Goal: Information Seeking & Learning: Understand process/instructions

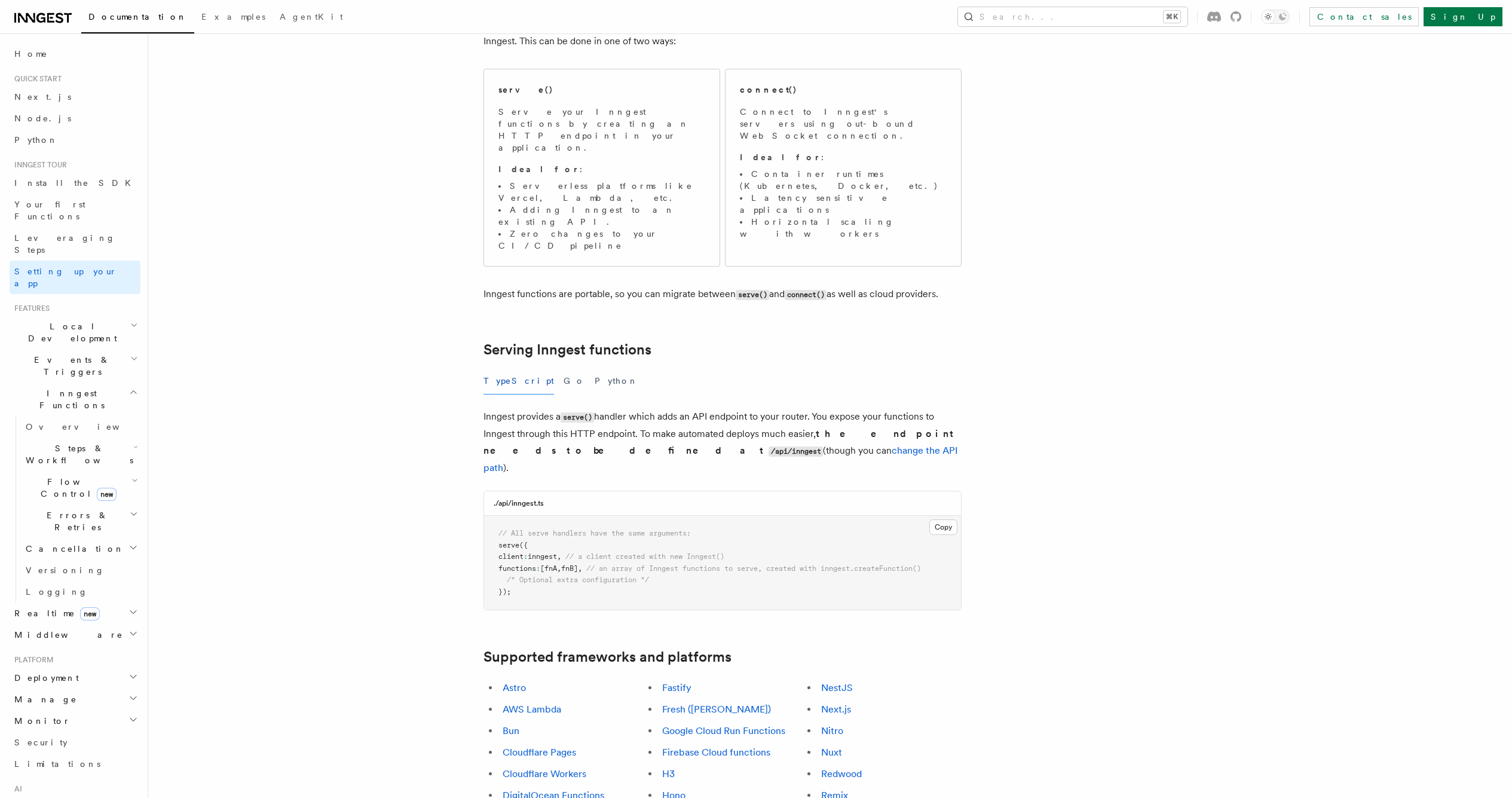
scroll to position [226, 0]
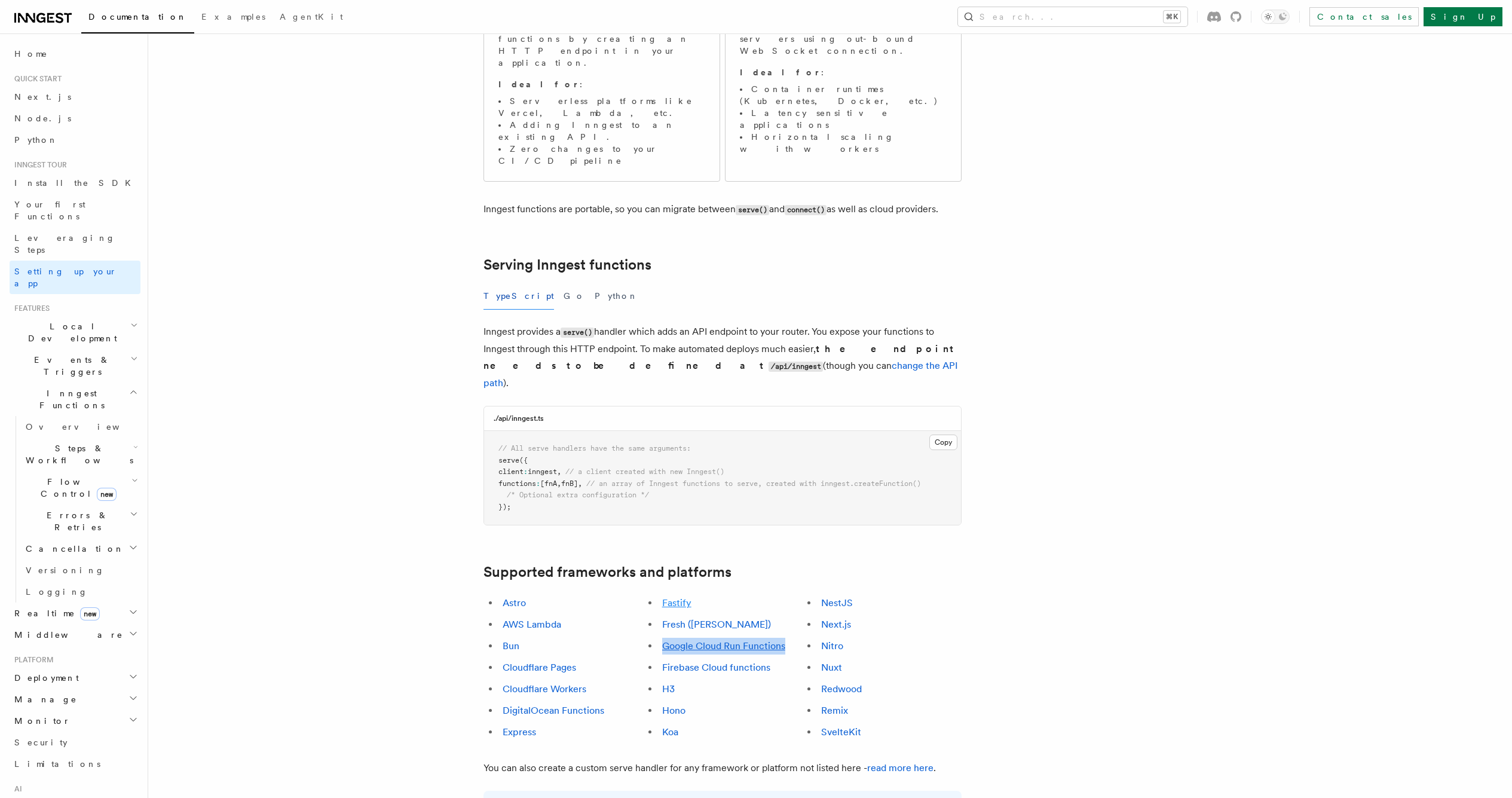
click at [685, 597] on link "Fastify" at bounding box center [677, 603] width 30 height 12
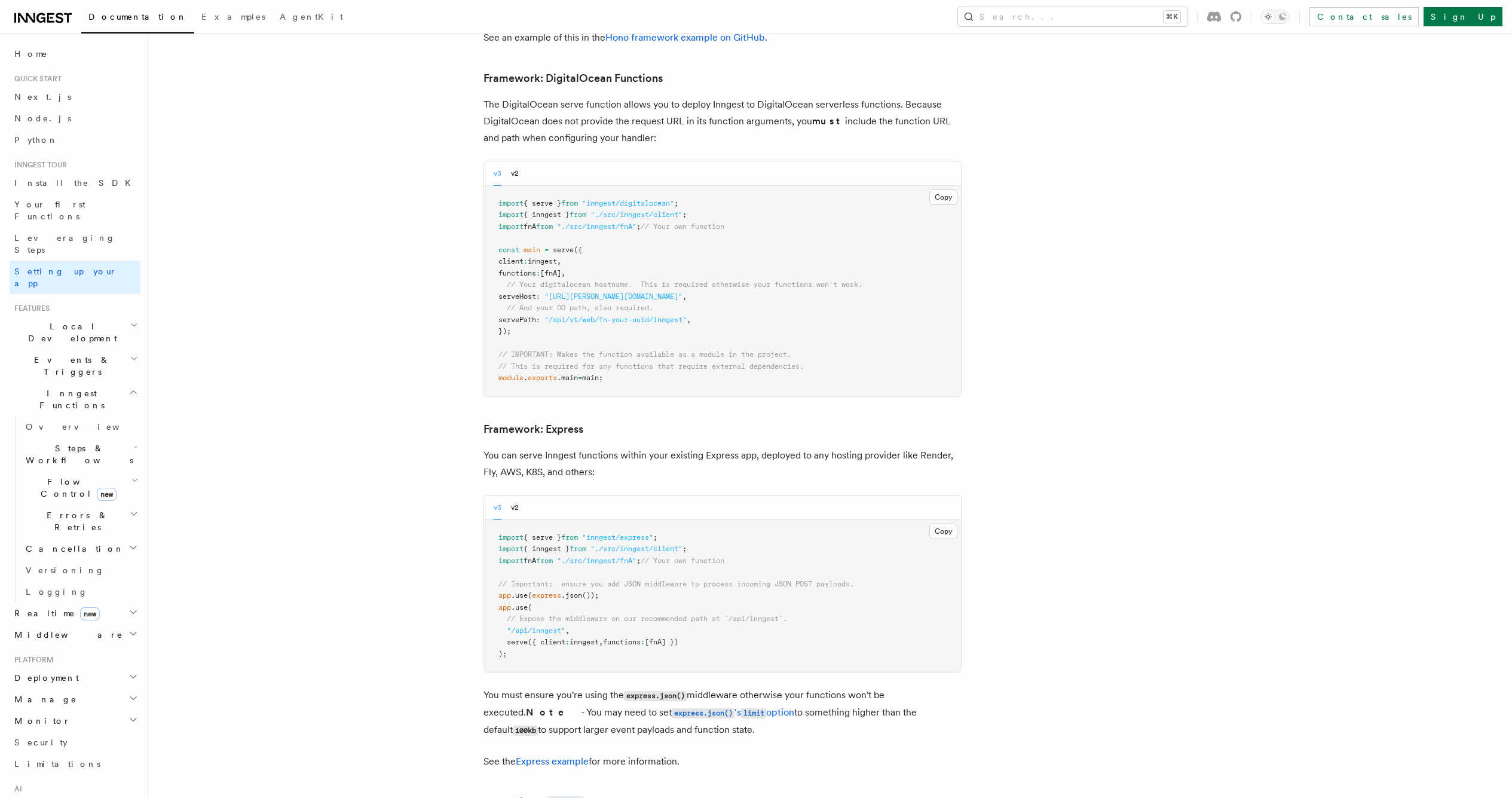
scroll to position [3659, 0]
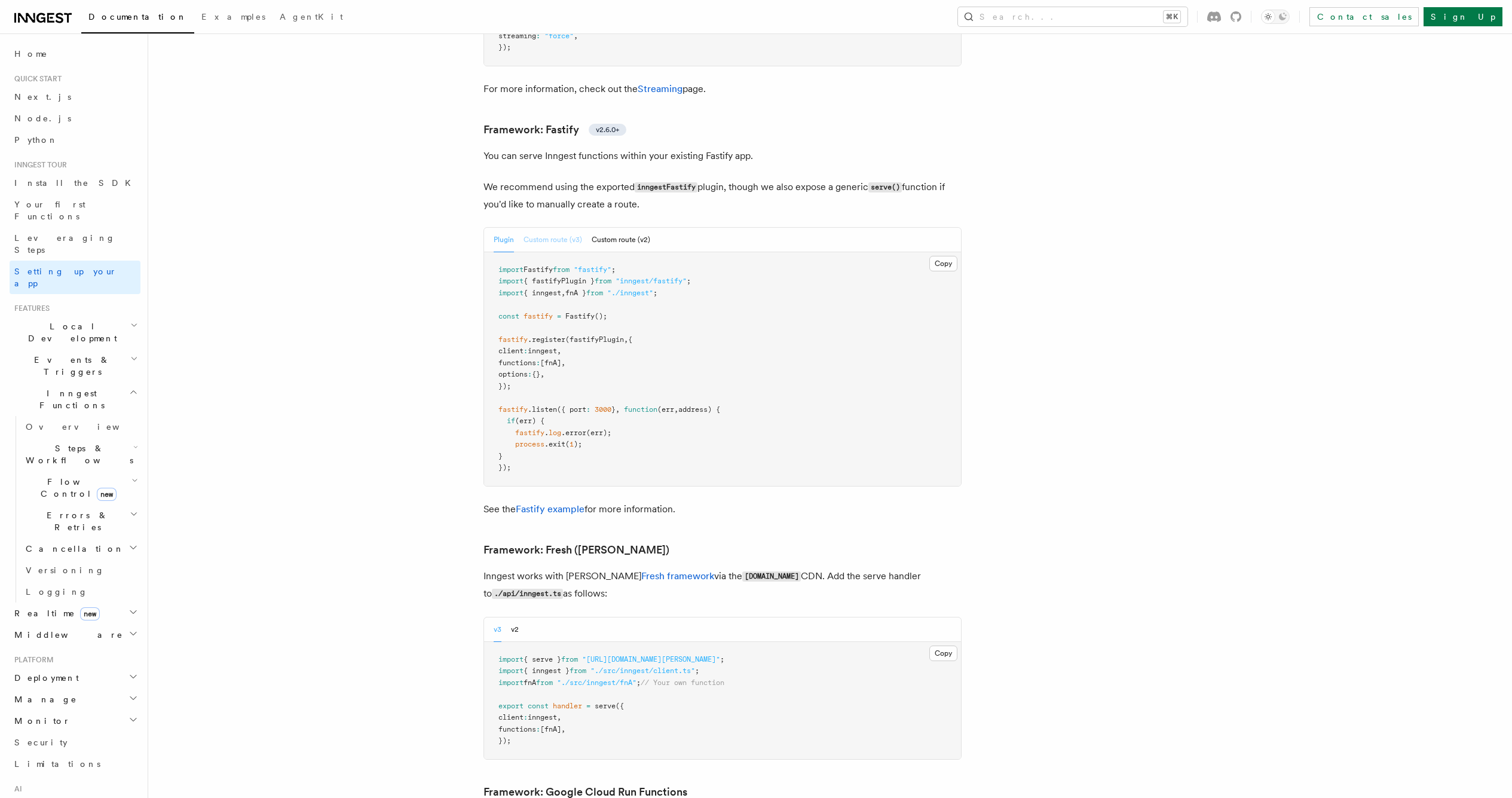
click at [549, 228] on button "Custom route (v3)" at bounding box center [552, 240] width 58 height 25
click at [612, 228] on button "Custom route (v2)" at bounding box center [621, 240] width 58 height 25
click at [497, 228] on button "Plugin" at bounding box center [504, 240] width 21 height 25
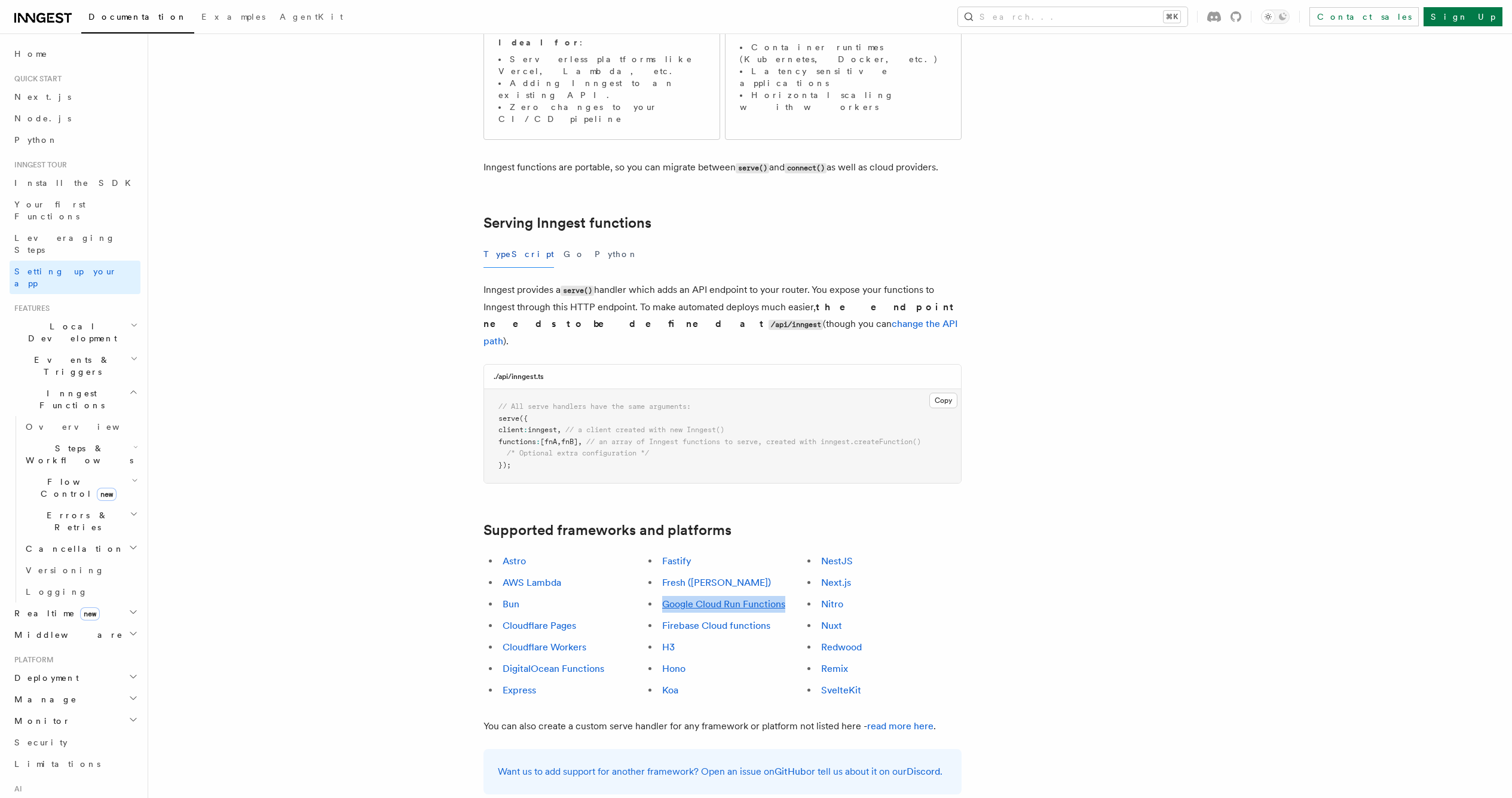
scroll to position [330, 0]
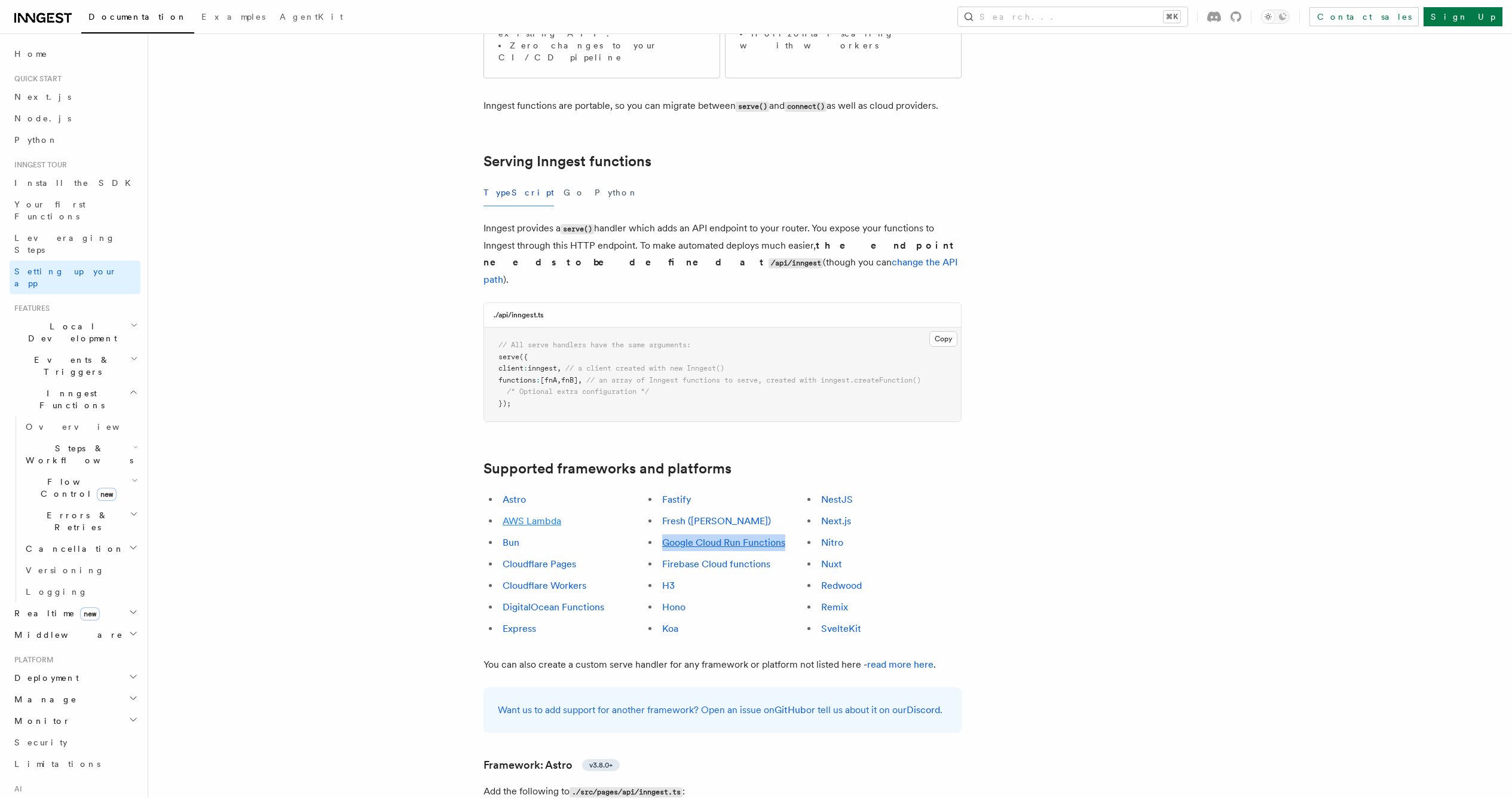
click at [519, 515] on link "AWS Lambda" at bounding box center [532, 521] width 58 height 12
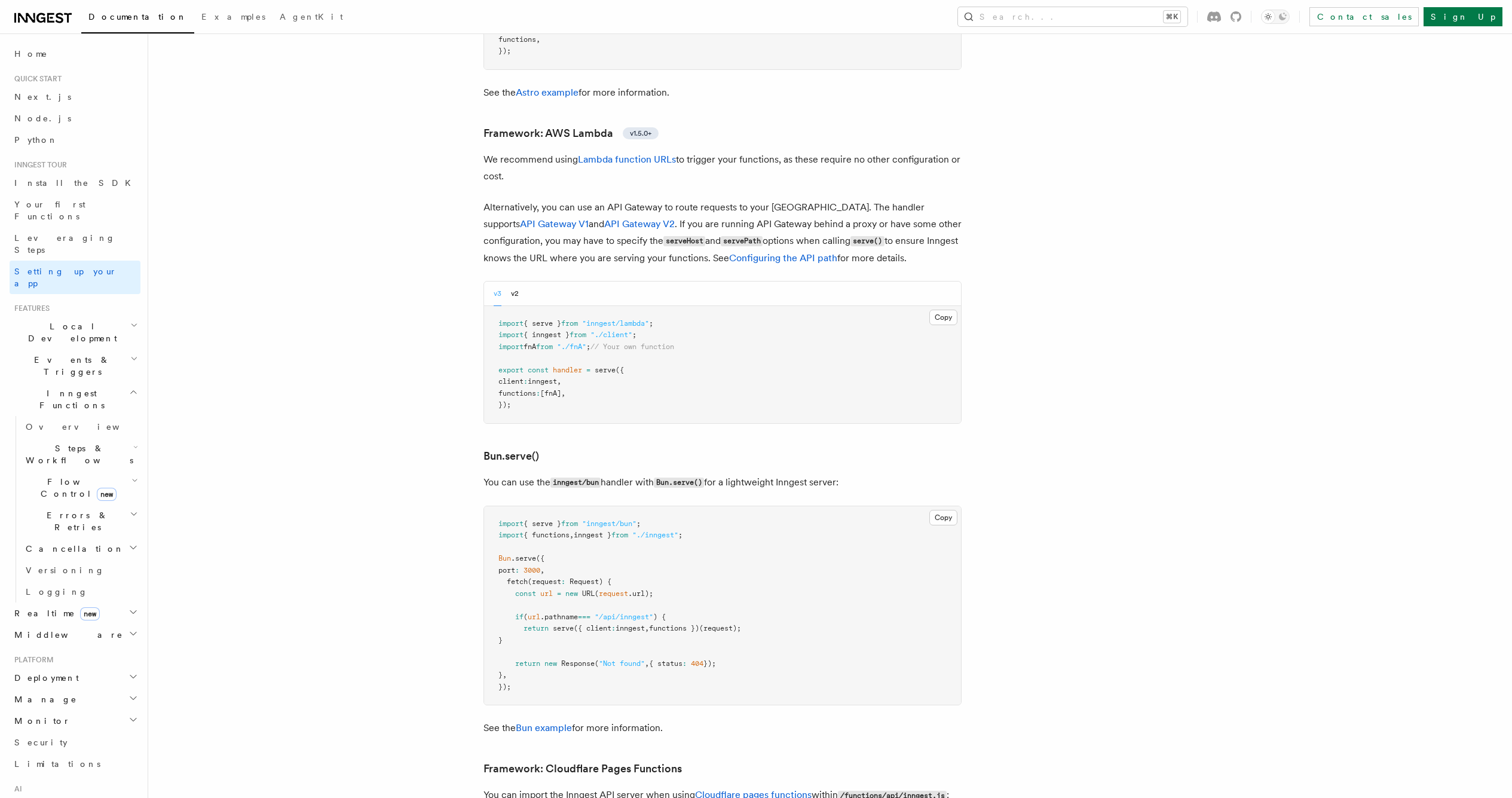
scroll to position [1194, 0]
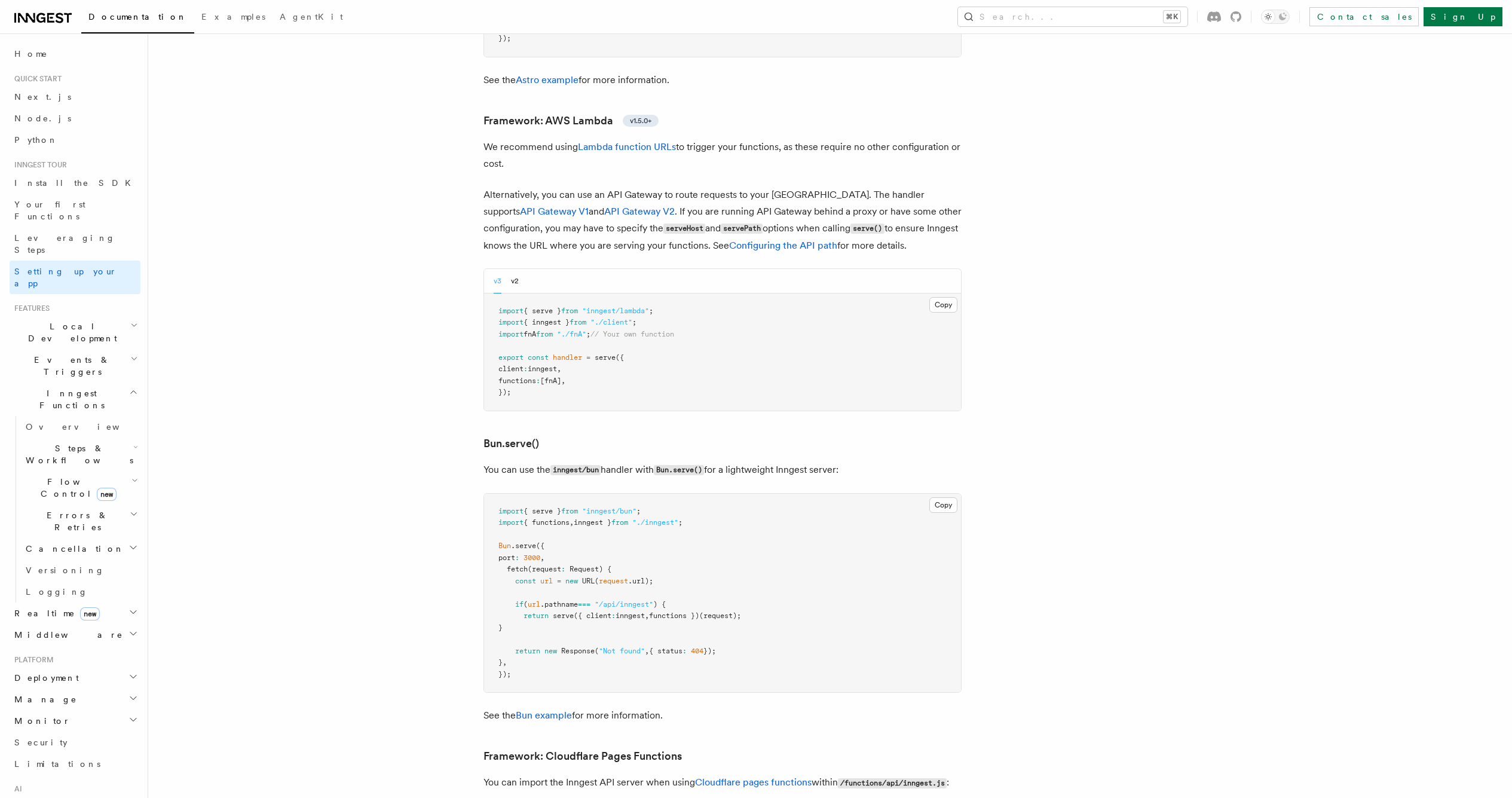
click at [764, 138] on p "We recommend using Lambda function URLs to trigger your functions, as these req…" at bounding box center [723, 155] width 478 height 34
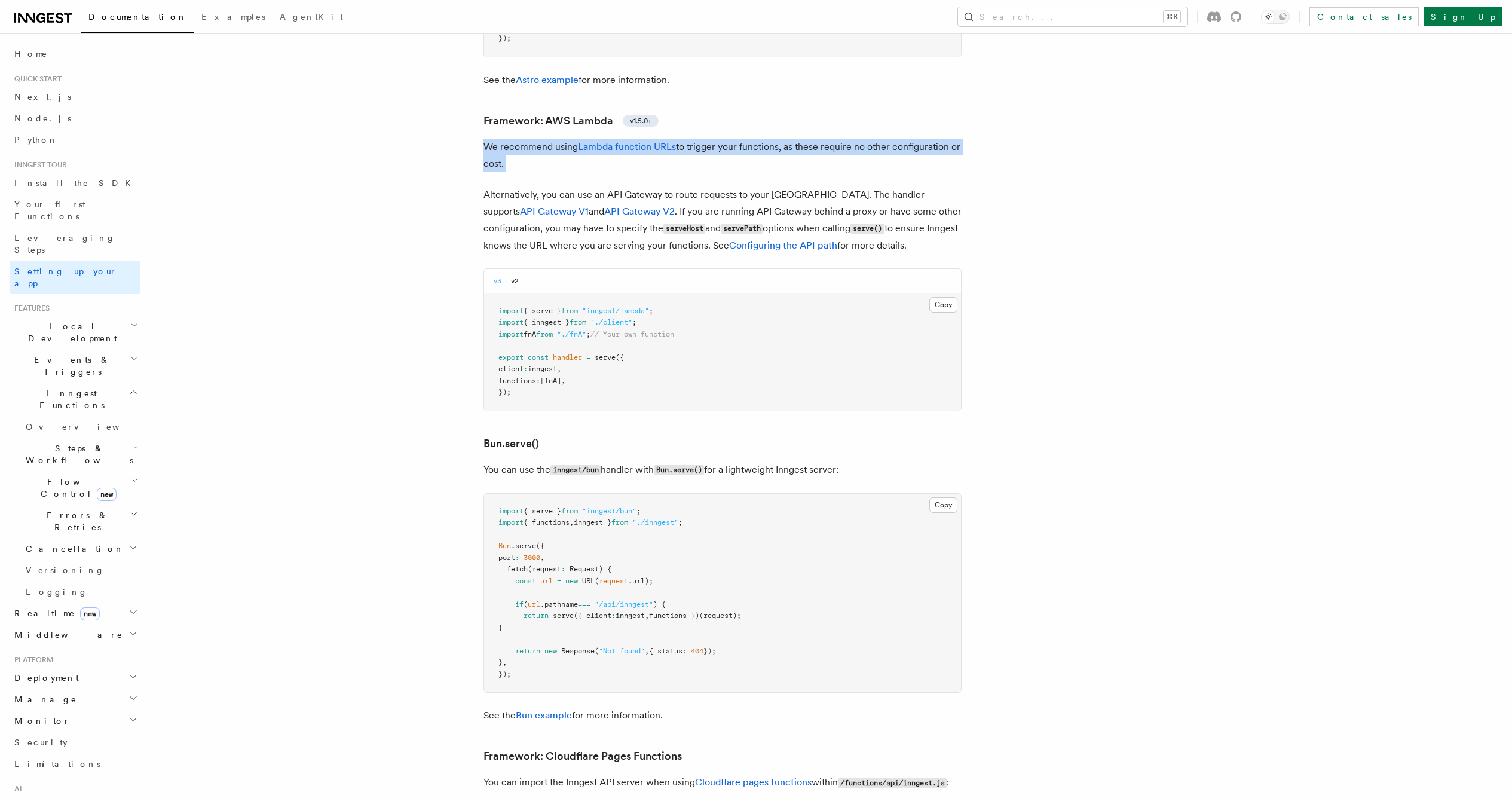
click at [764, 138] on p "We recommend using Lambda function URLs to trigger your functions, as these req…" at bounding box center [723, 155] width 478 height 34
click at [761, 187] on p "Alternatively, you can use an API Gateway to route requests to your [GEOGRAPHIC…" at bounding box center [723, 220] width 478 height 67
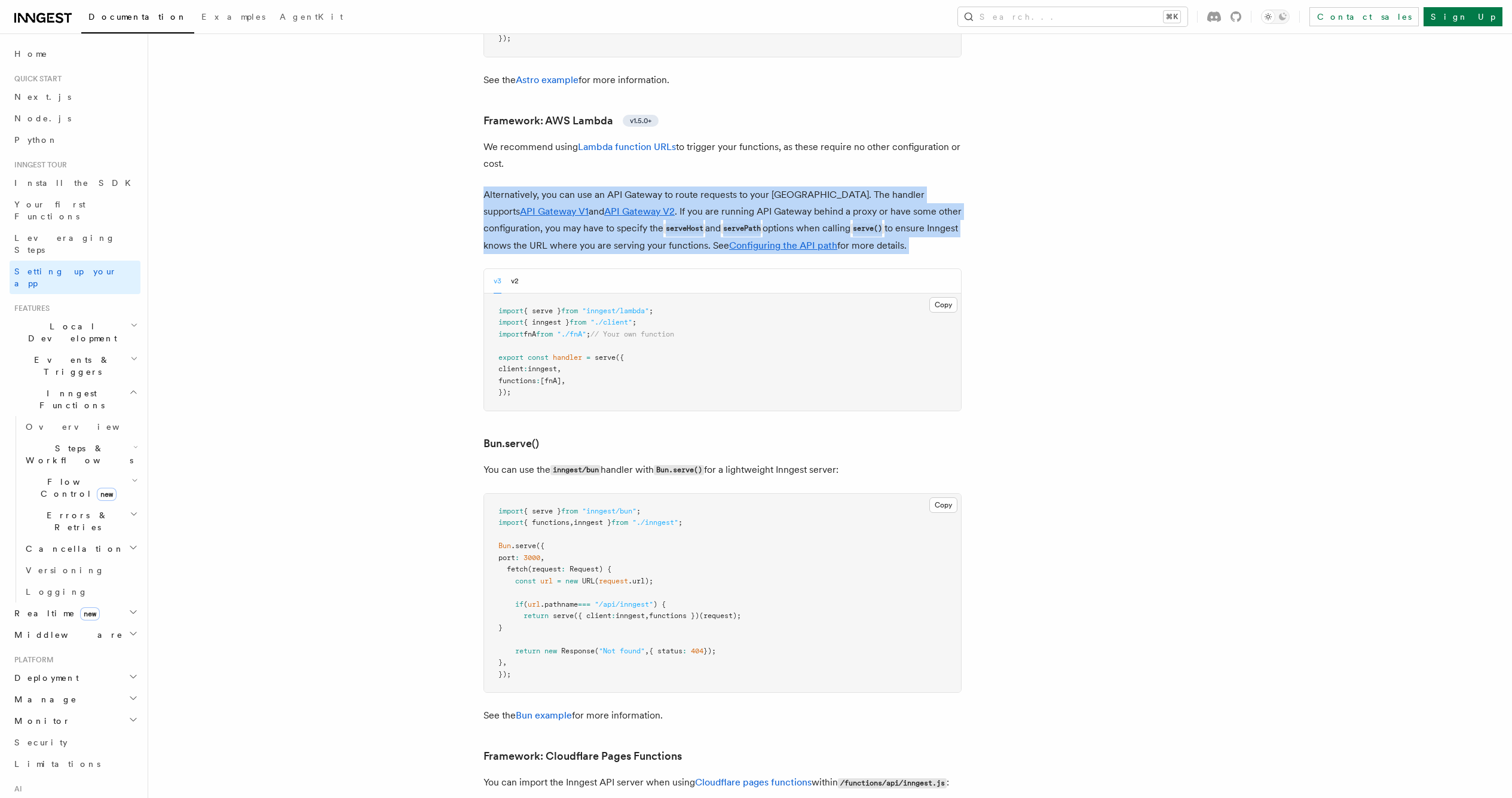
click at [761, 187] on p "Alternatively, you can use an API Gateway to route requests to your [GEOGRAPHIC…" at bounding box center [723, 220] width 478 height 67
click at [758, 187] on p "Alternatively, you can use an API Gateway to route requests to your [GEOGRAPHIC…" at bounding box center [723, 220] width 478 height 67
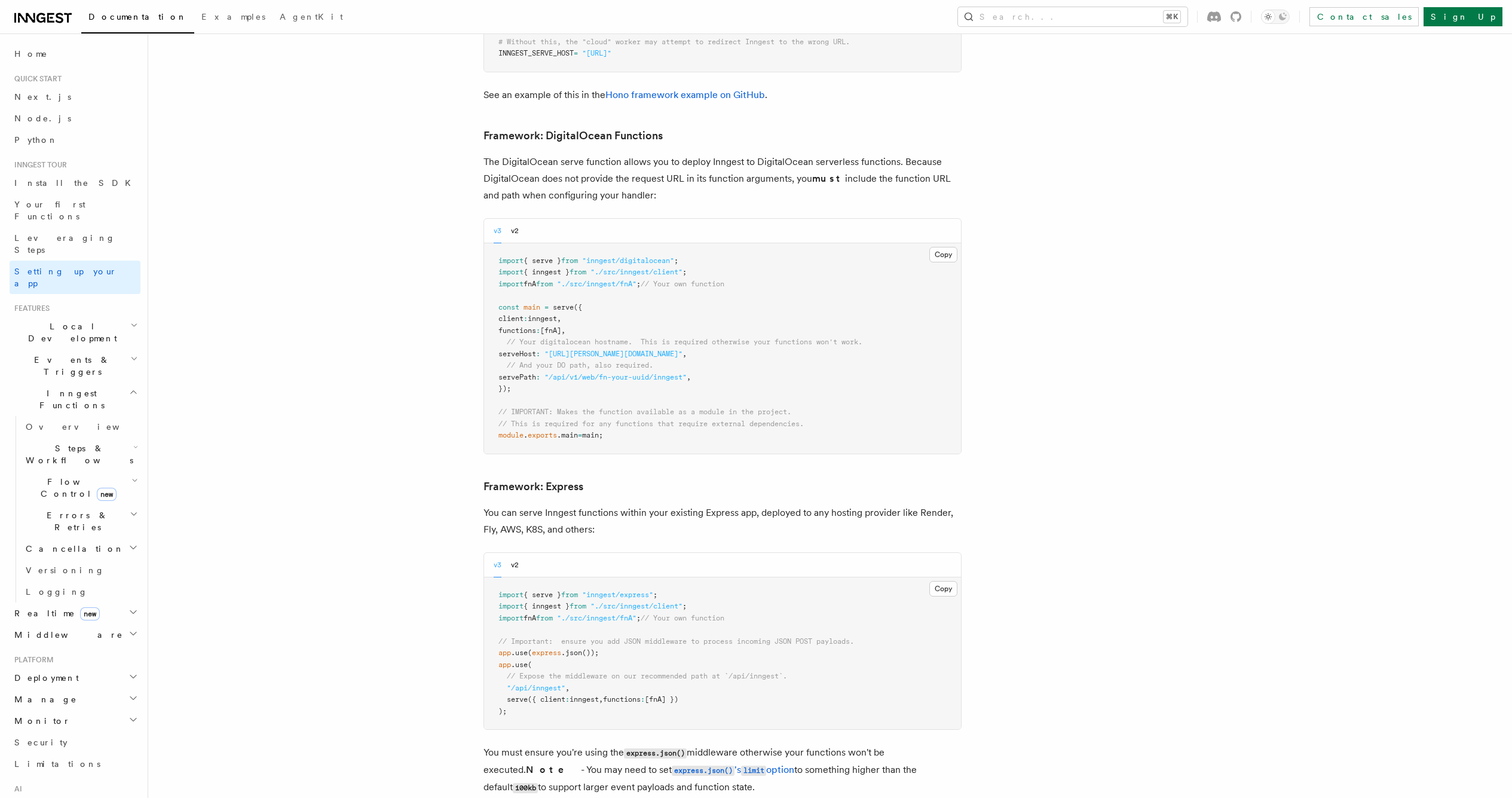
scroll to position [3078, 0]
